Goal: Transaction & Acquisition: Download file/media

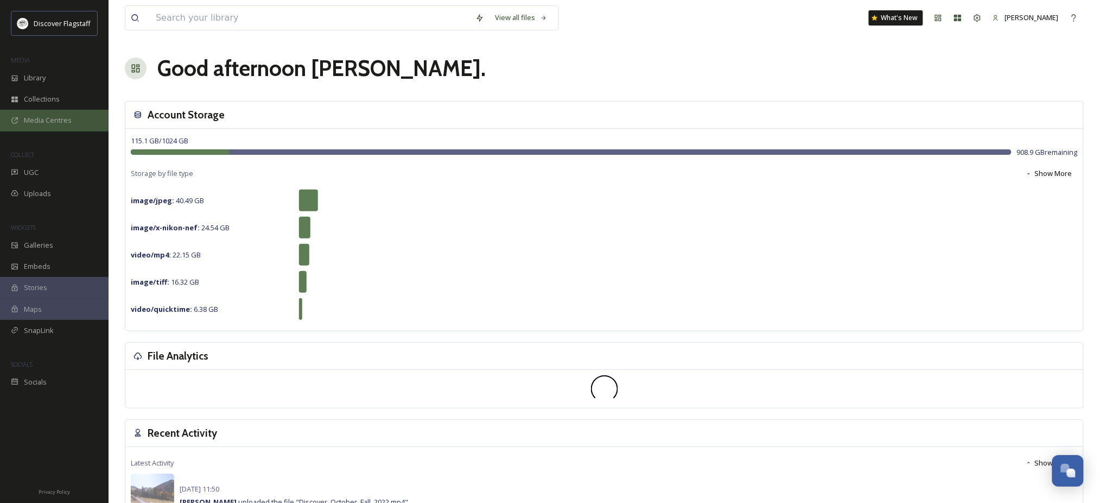
click at [41, 125] on span "Media Centres" at bounding box center [48, 120] width 48 height 10
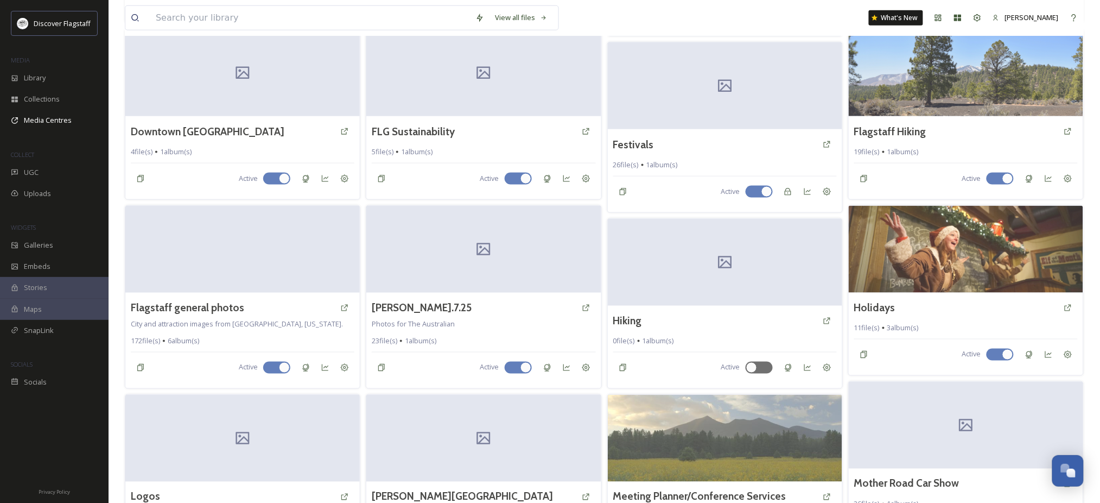
scroll to position [475, 0]
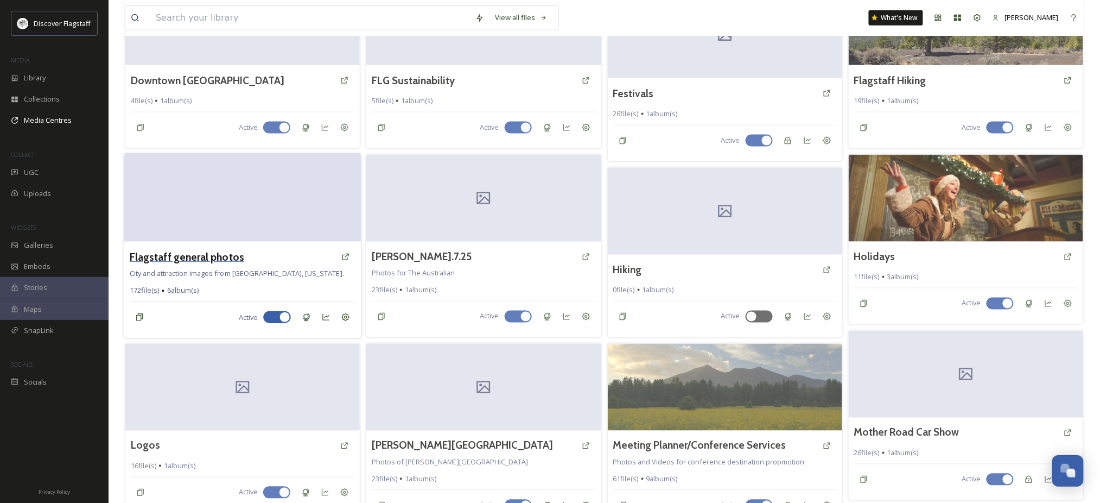
click at [204, 264] on h3 "Flagstaff general photos" at bounding box center [187, 257] width 115 height 16
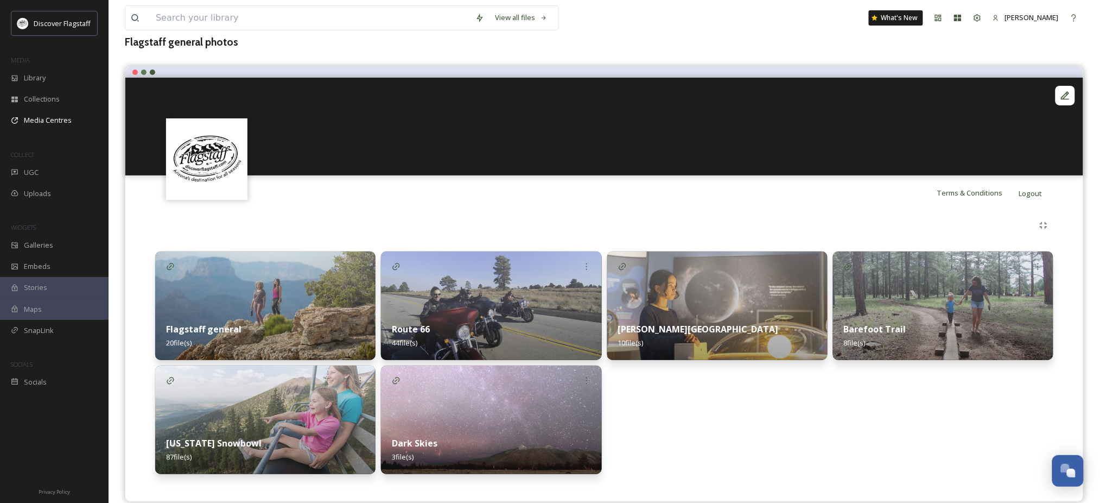
scroll to position [100, 0]
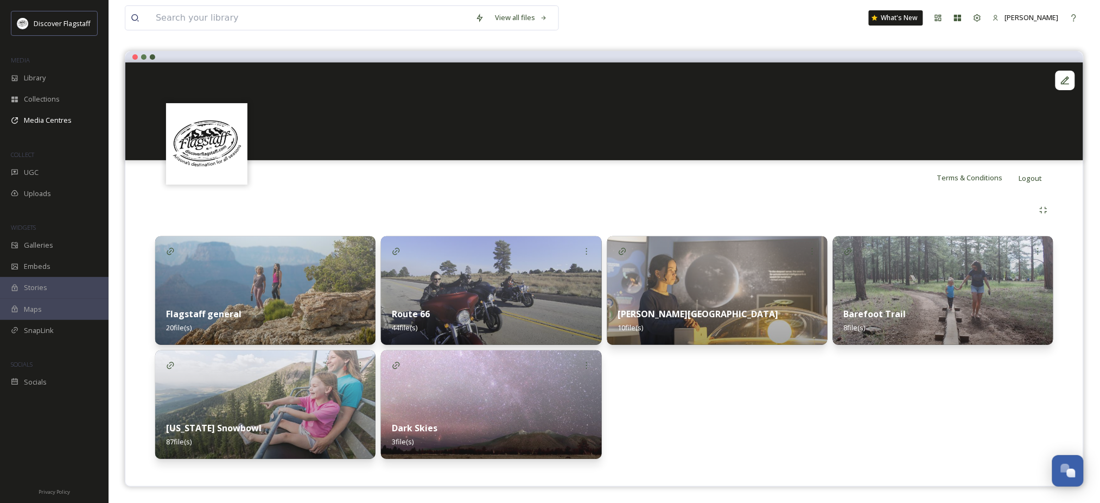
click at [484, 296] on div "Route 66 44 file(s)" at bounding box center [491, 320] width 220 height 48
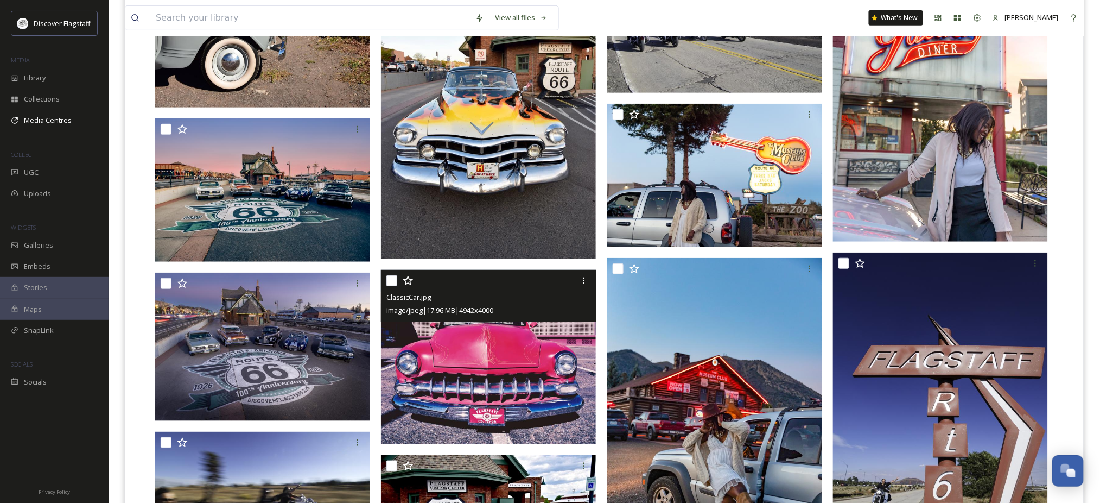
scroll to position [1637, 0]
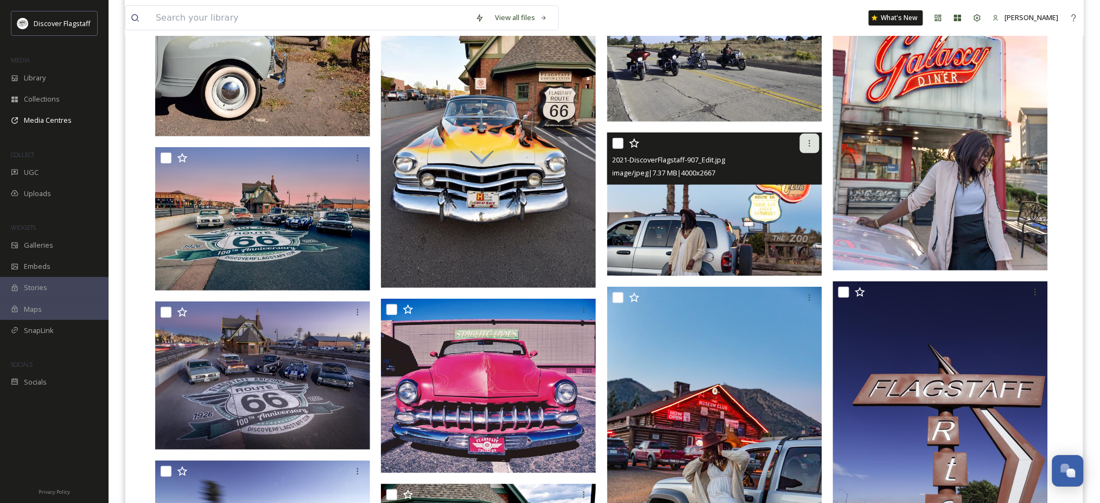
click at [812, 148] on icon at bounding box center [810, 143] width 9 height 9
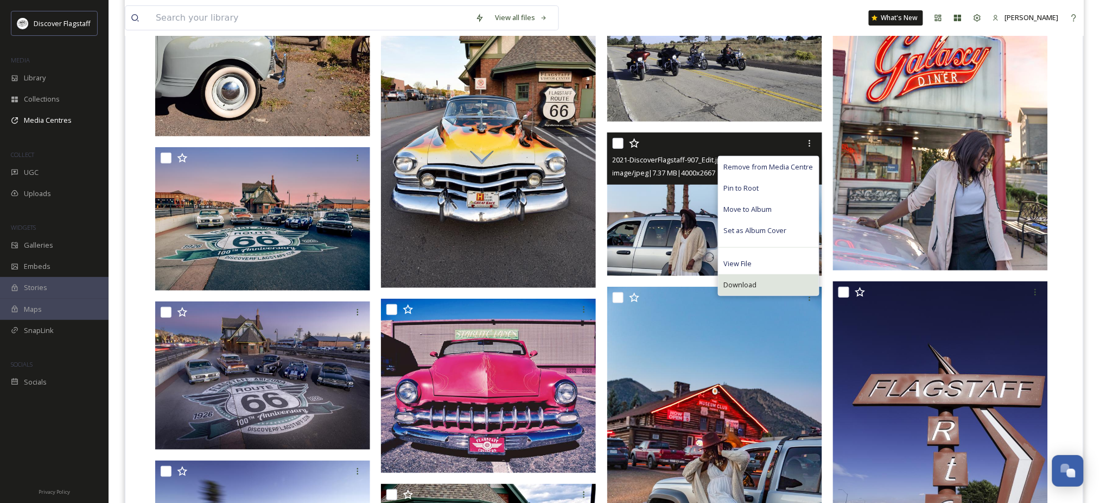
click at [732, 290] on span "Download" at bounding box center [740, 285] width 33 height 10
